Goal: Information Seeking & Learning: Learn about a topic

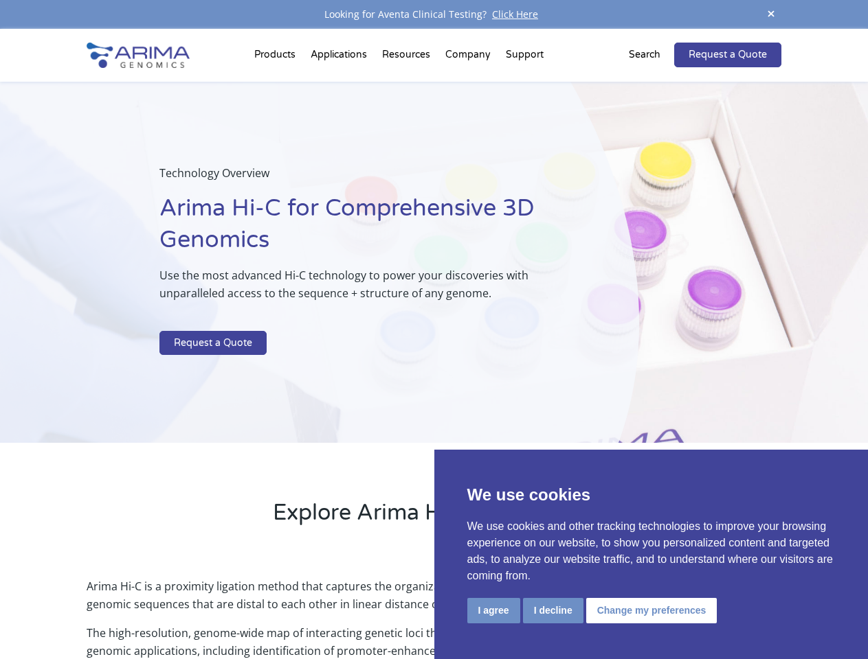
click at [433, 330] on p at bounding box center [364, 322] width 410 height 18
click at [493, 611] on button "I agree" at bounding box center [493, 610] width 53 height 25
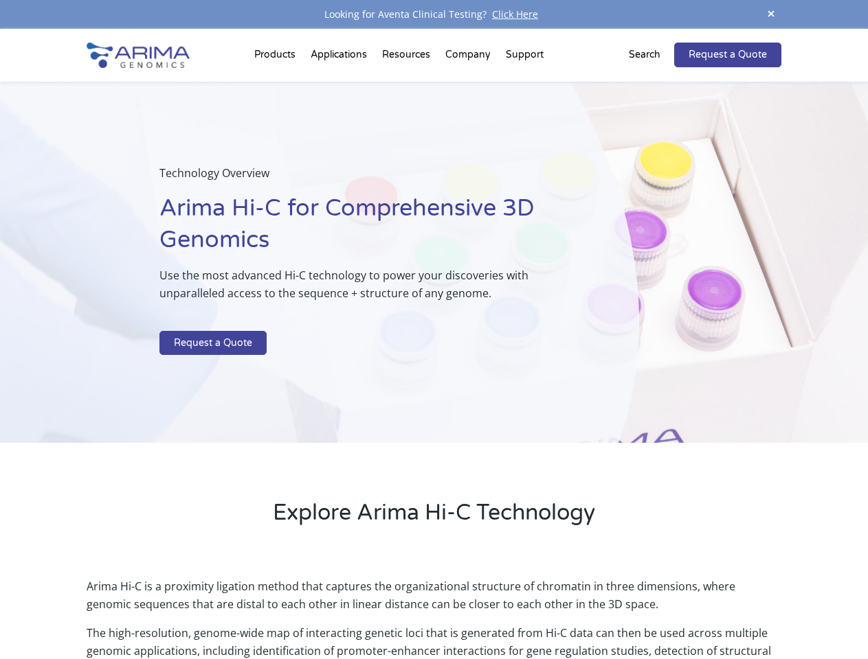
click at [552, 611] on p "Arima Hi-C is a proximity ligation method that captures the organizational stru…" at bounding box center [434, 601] width 694 height 47
click at [649, 611] on p "Arima Hi-C is a proximity ligation method that captures the organizational stru…" at bounding box center [434, 601] width 694 height 47
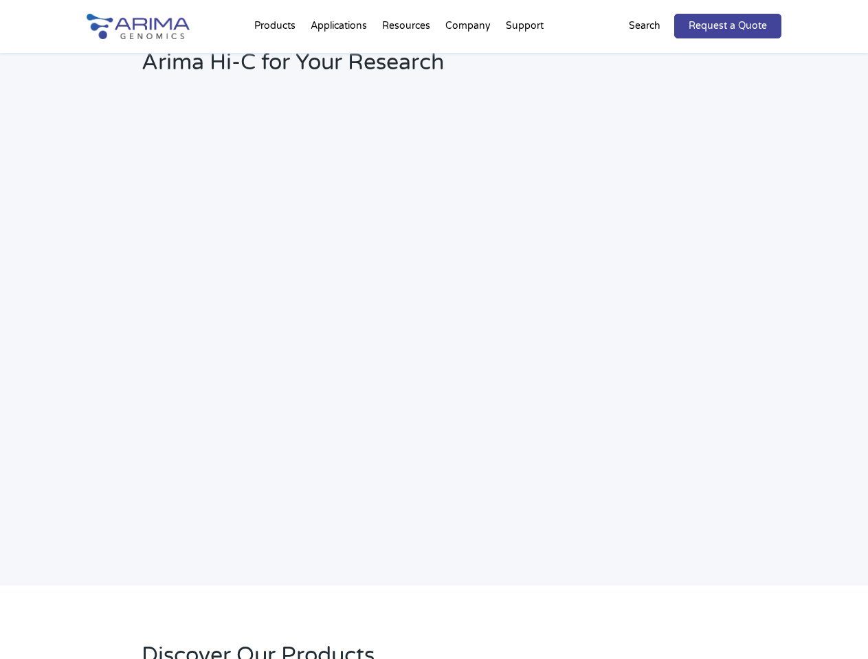
click at [277, 58] on h2 "Webinar: Hear More About the Benefits of Arima Hi-C for Your Research" at bounding box center [370, 52] width 456 height 72
click at [407, 58] on h2 "Webinar: Hear More About the Benefits of Arima Hi-C for Your Research" at bounding box center [370, 52] width 456 height 72
click at [468, 58] on h2 "Webinar: Hear More About the Benefits of Arima Hi-C for Your Research" at bounding box center [370, 52] width 456 height 72
click at [524, 58] on h2 "Webinar: Hear More About the Benefits of Arima Hi-C for Your Research" at bounding box center [370, 52] width 456 height 72
